Goal: Navigation & Orientation: Find specific page/section

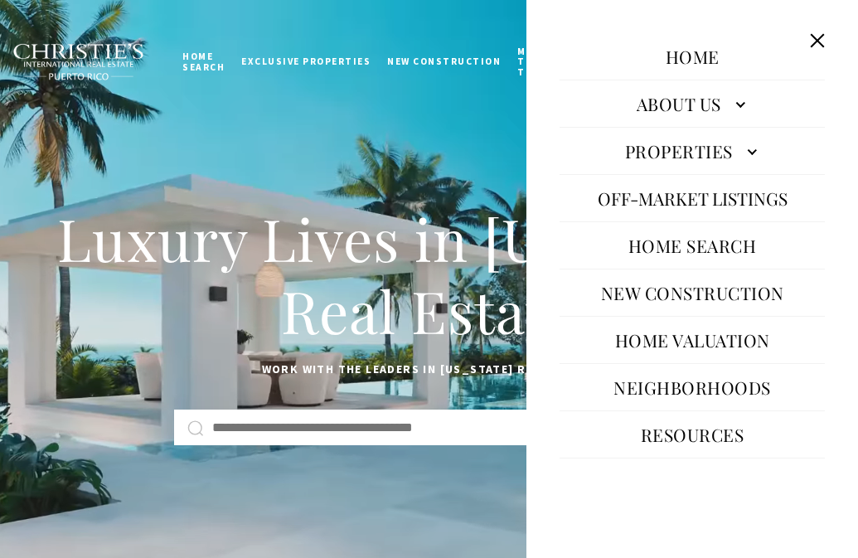
click at [823, 39] on button at bounding box center [818, 41] width 32 height 32
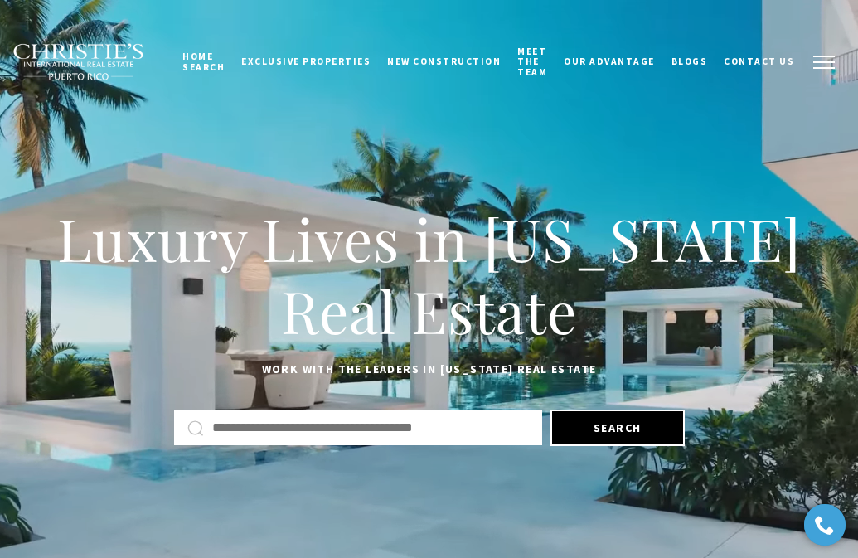
click at [813, 65] on button "button" at bounding box center [824, 62] width 43 height 48
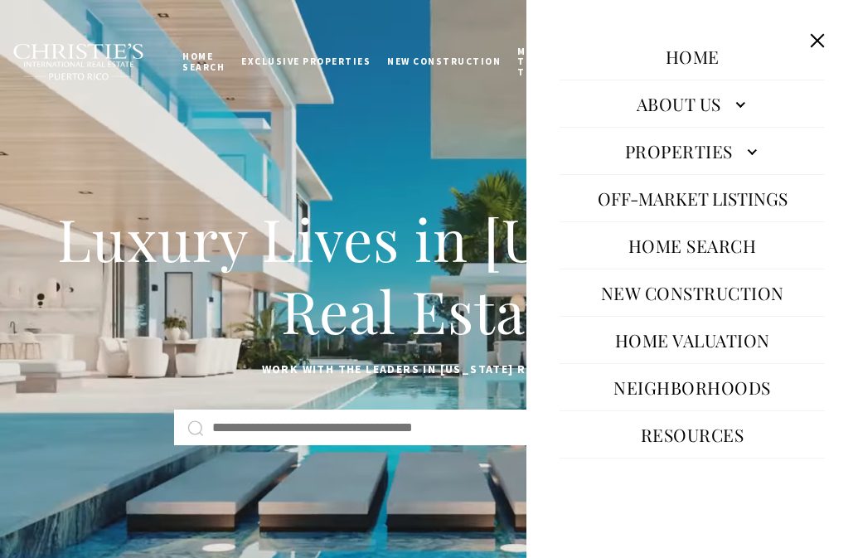
click at [693, 138] on link "Properties" at bounding box center [692, 151] width 265 height 40
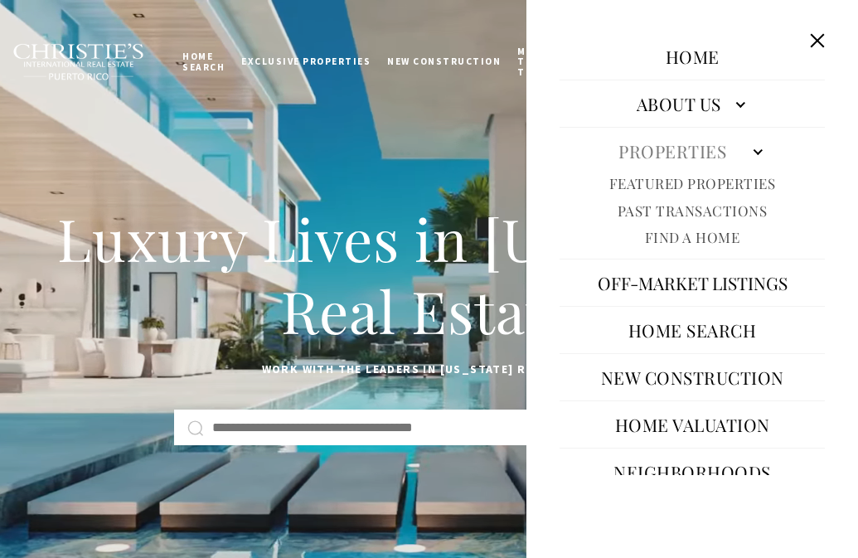
click at [683, 178] on link "Featured Properties" at bounding box center [692, 183] width 167 height 19
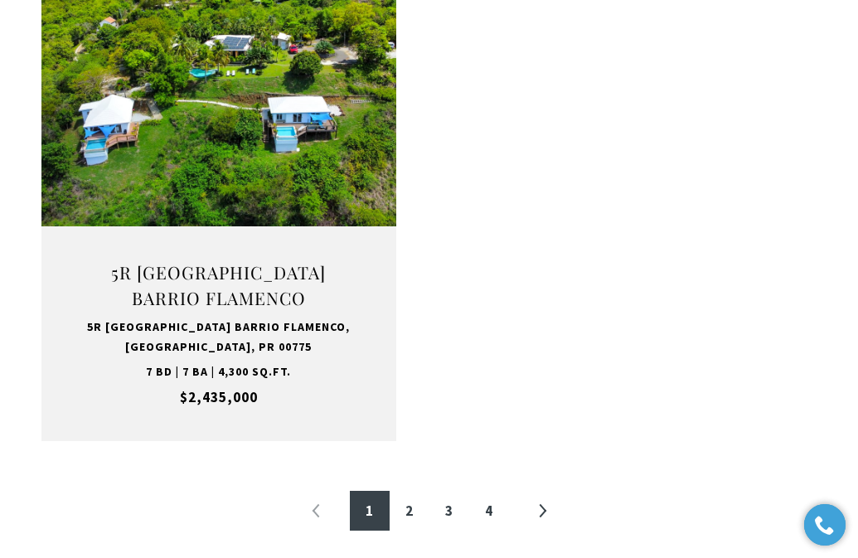
scroll to position [2778, 0]
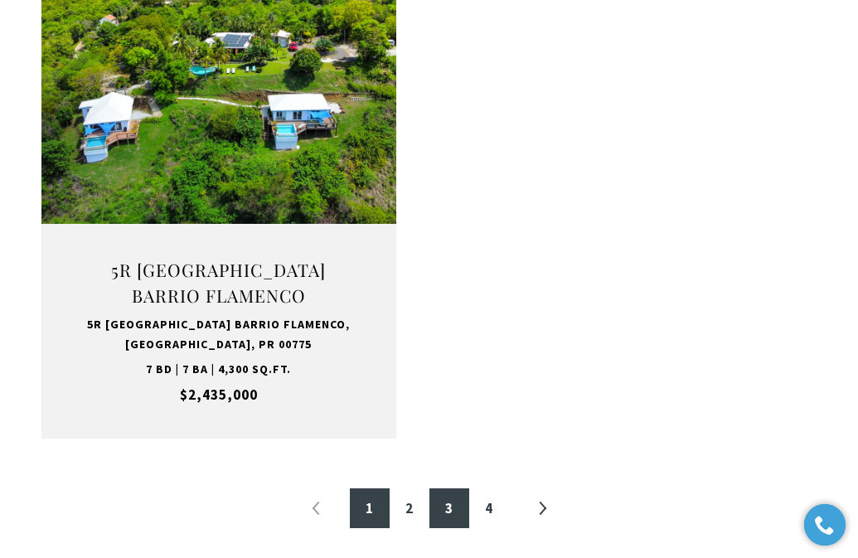
click at [455, 488] on link "3" at bounding box center [450, 508] width 40 height 40
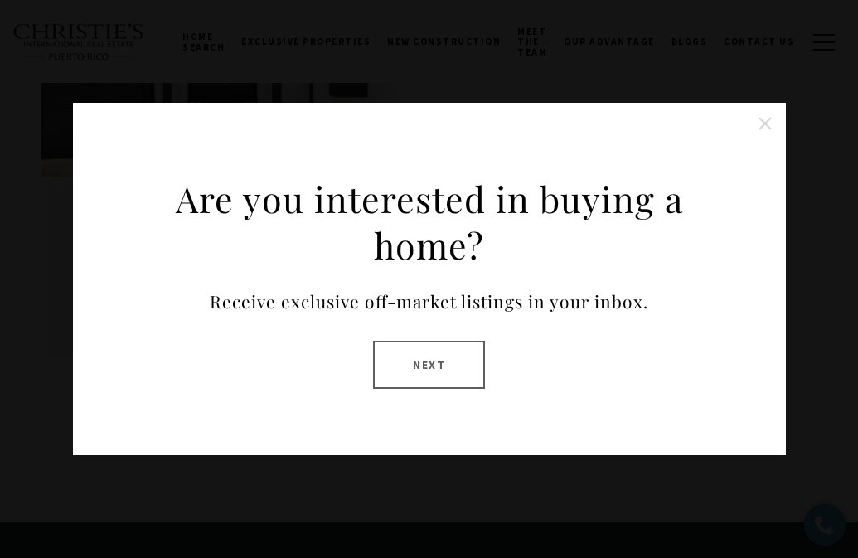
scroll to position [498, 0]
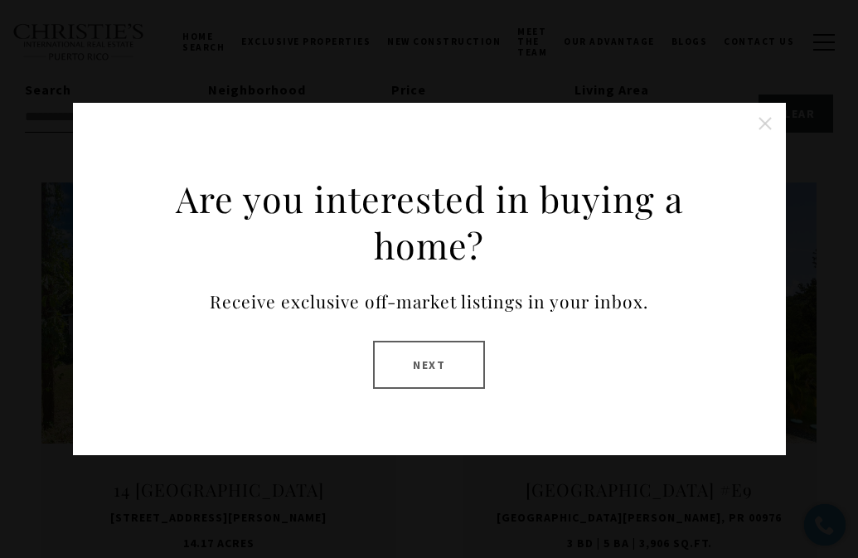
click at [769, 134] on button at bounding box center [765, 123] width 33 height 33
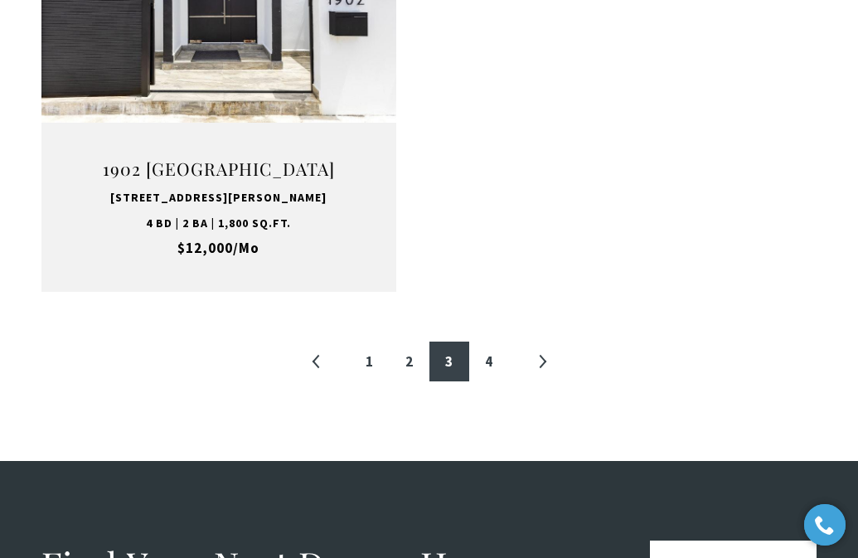
scroll to position [2860, 0]
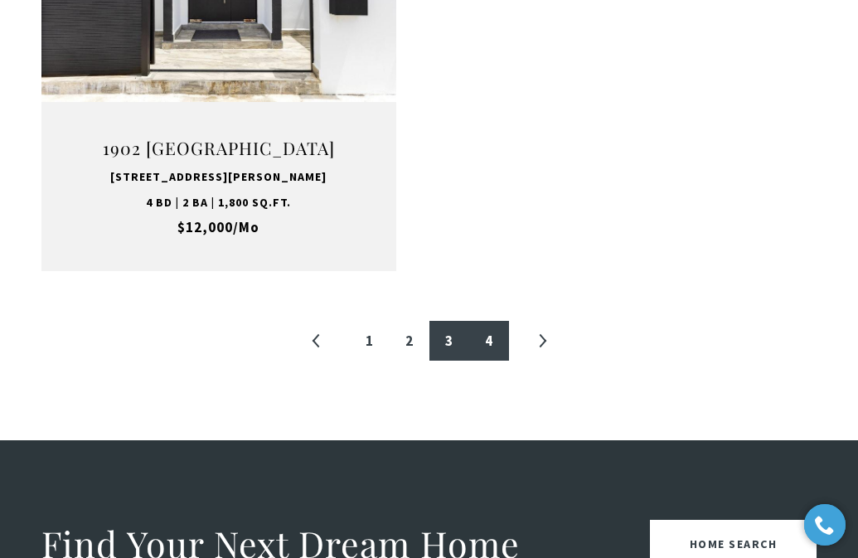
click at [498, 361] on link "4" at bounding box center [489, 341] width 40 height 40
